Goal: Task Accomplishment & Management: Use online tool/utility

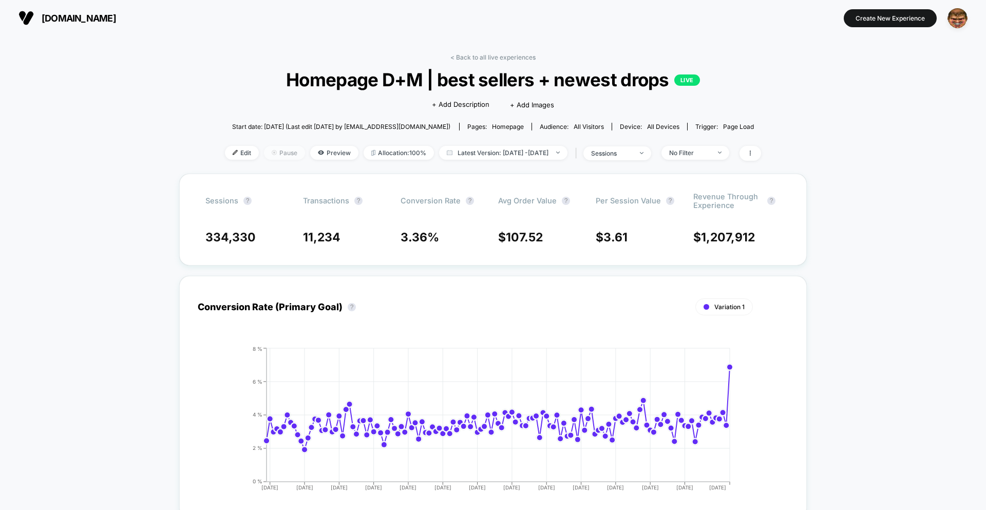
click at [272, 150] on img at bounding box center [274, 152] width 5 height 5
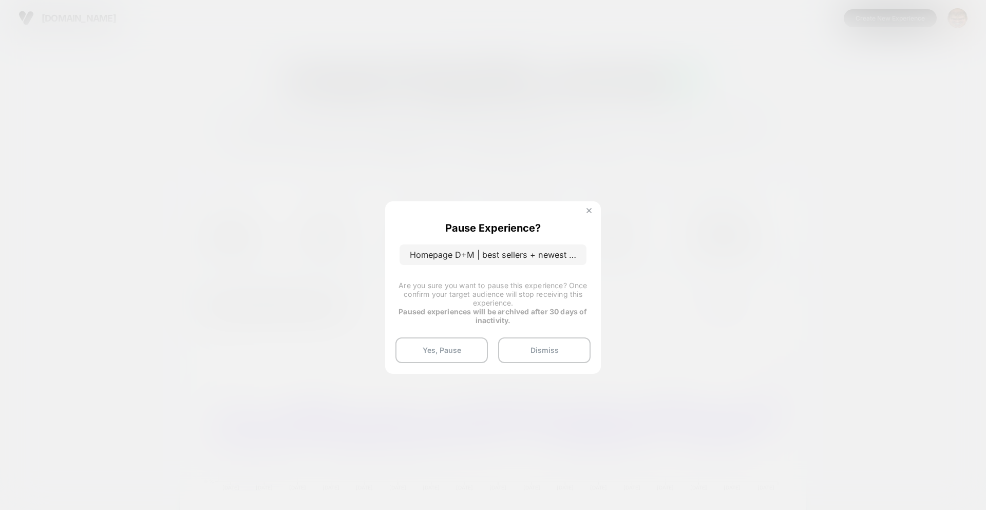
click at [590, 211] on img at bounding box center [588, 210] width 5 height 5
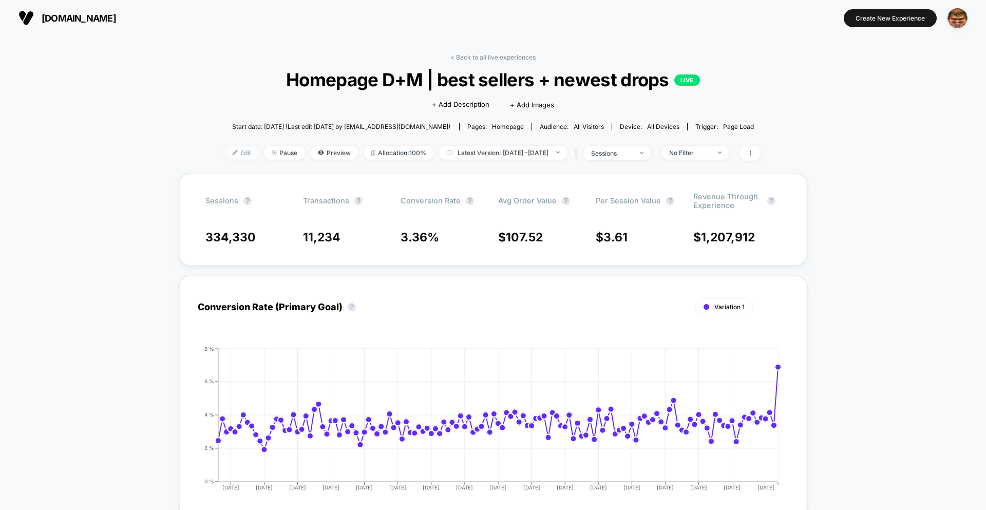
click at [225, 155] on span "Edit" at bounding box center [242, 153] width 34 height 14
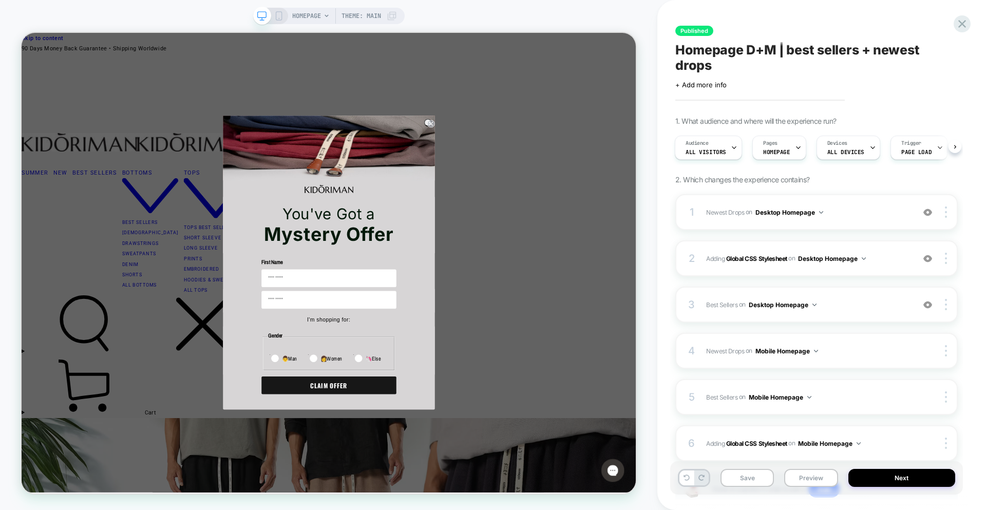
drag, startPoint x: 570, startPoint y: 21, endPoint x: 576, endPoint y: 20, distance: 6.2
click at [570, 21] on div "HOMEPAGE Theme: MAIN" at bounding box center [328, 254] width 657 height 489
click at [964, 23] on icon at bounding box center [962, 24] width 14 height 14
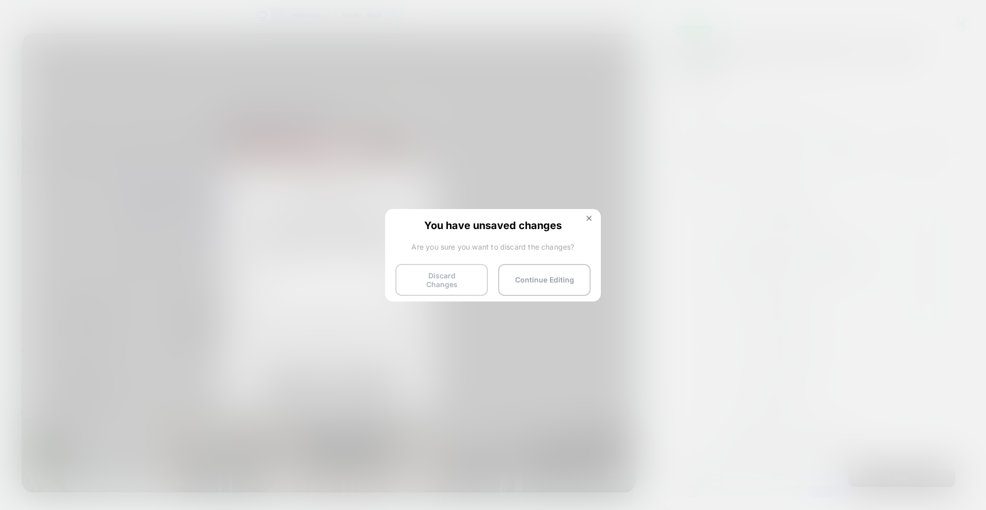
click at [412, 285] on button "Discard Changes" at bounding box center [441, 280] width 92 height 32
